Goal: Find specific page/section: Find specific page/section

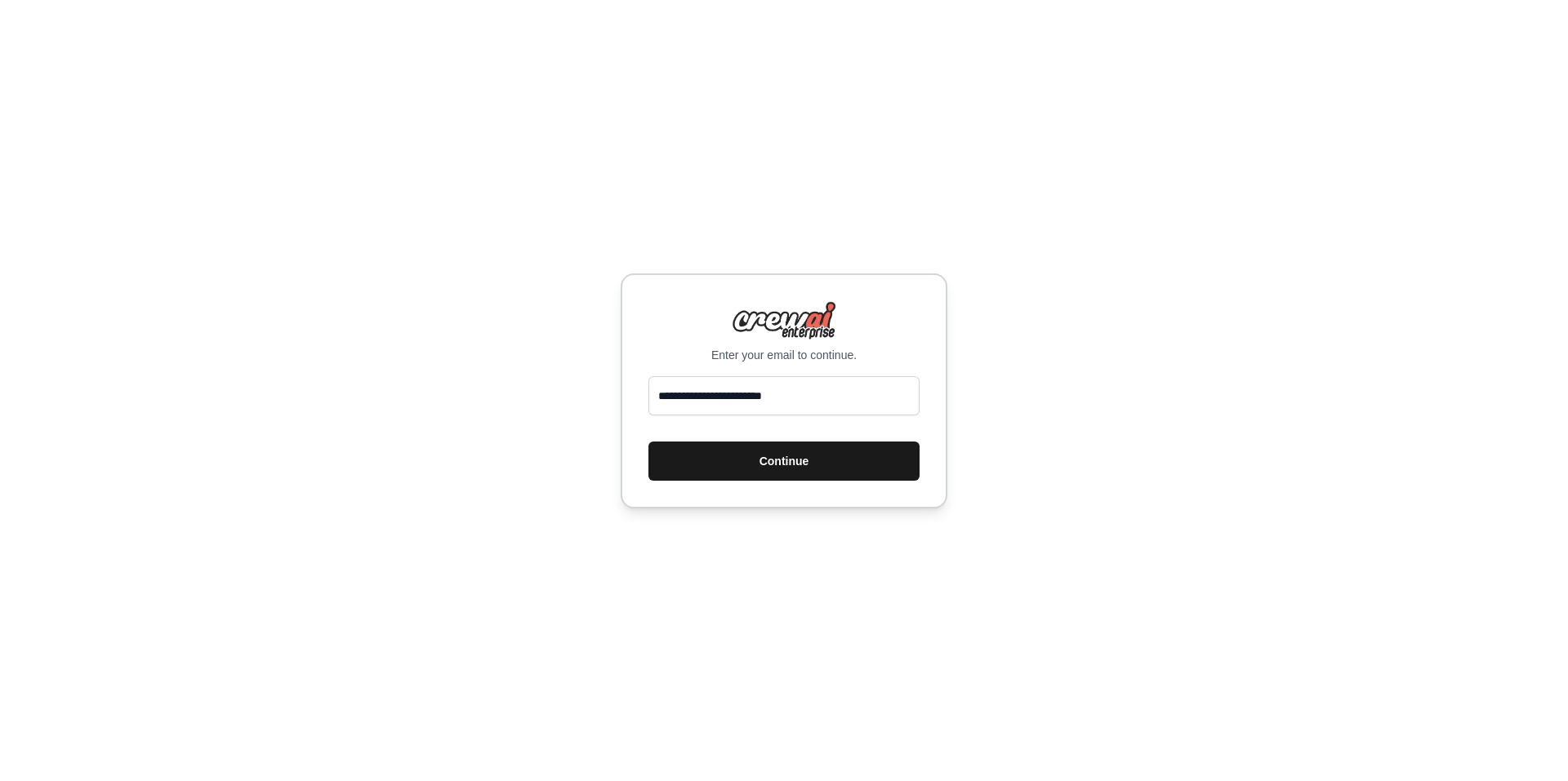
click at [756, 461] on button "Continue" at bounding box center [783, 461] width 271 height 39
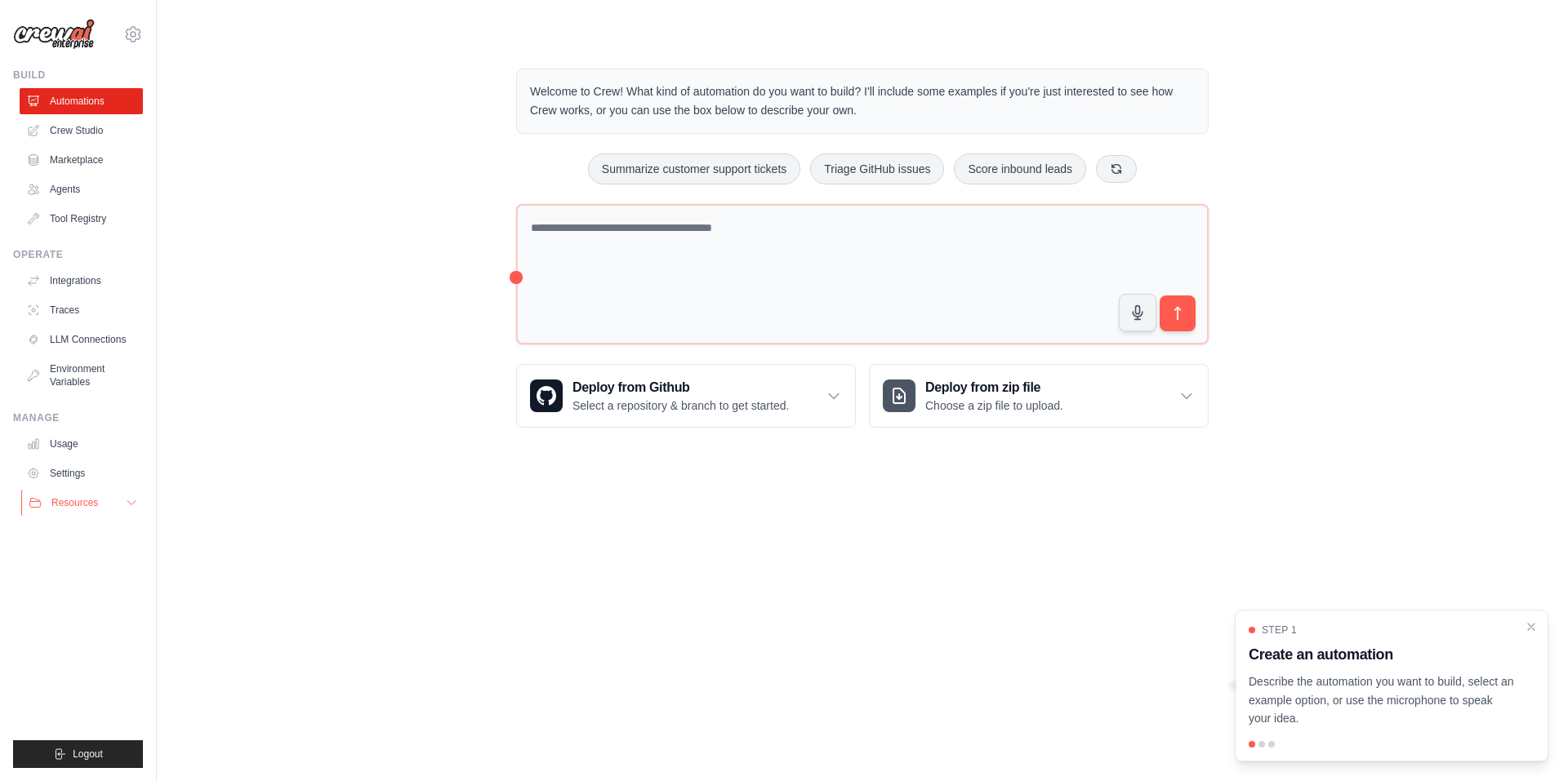
click at [85, 505] on span "Resources" at bounding box center [74, 503] width 46 height 13
click at [89, 26] on img at bounding box center [54, 34] width 81 height 31
click at [81, 39] on img at bounding box center [54, 34] width 81 height 31
